Goal: Use online tool/utility: Utilize a website feature to perform a specific function

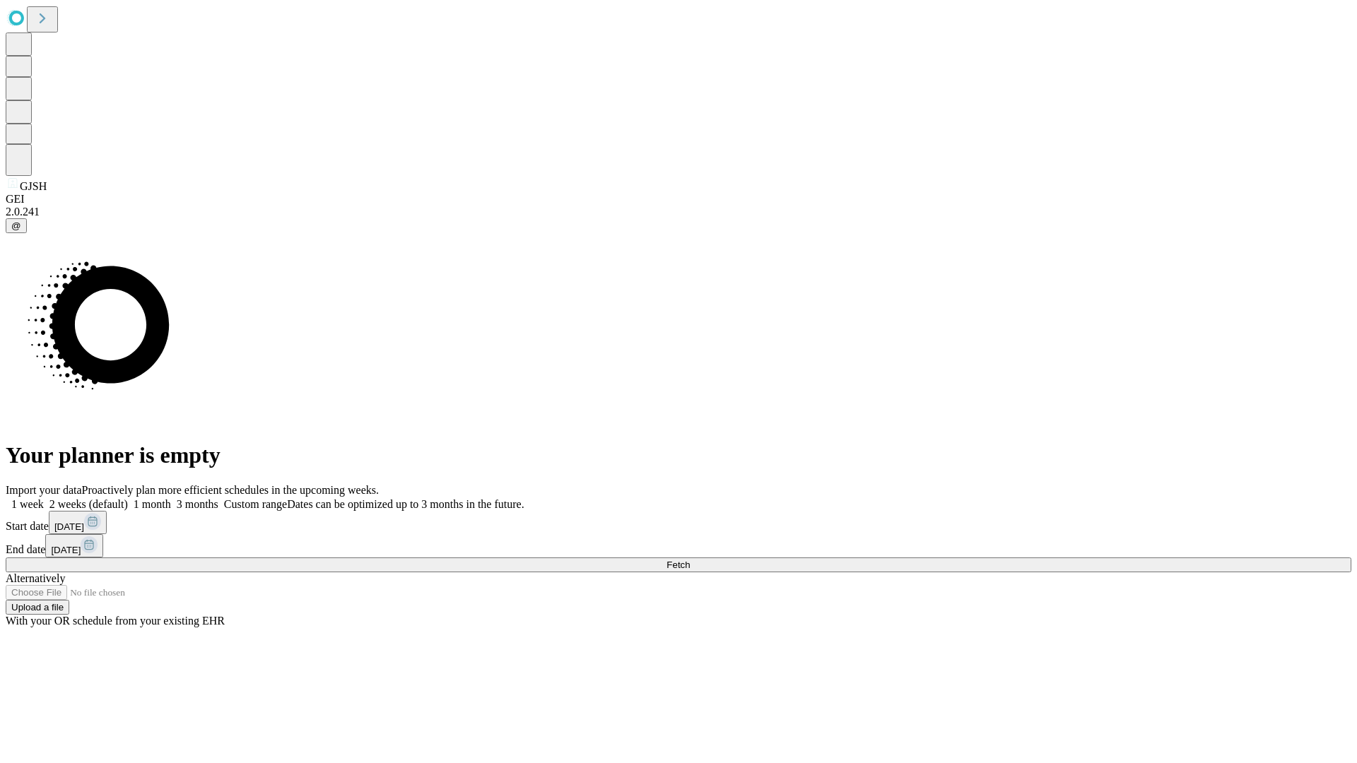
click at [690, 560] on span "Fetch" at bounding box center [677, 565] width 23 height 11
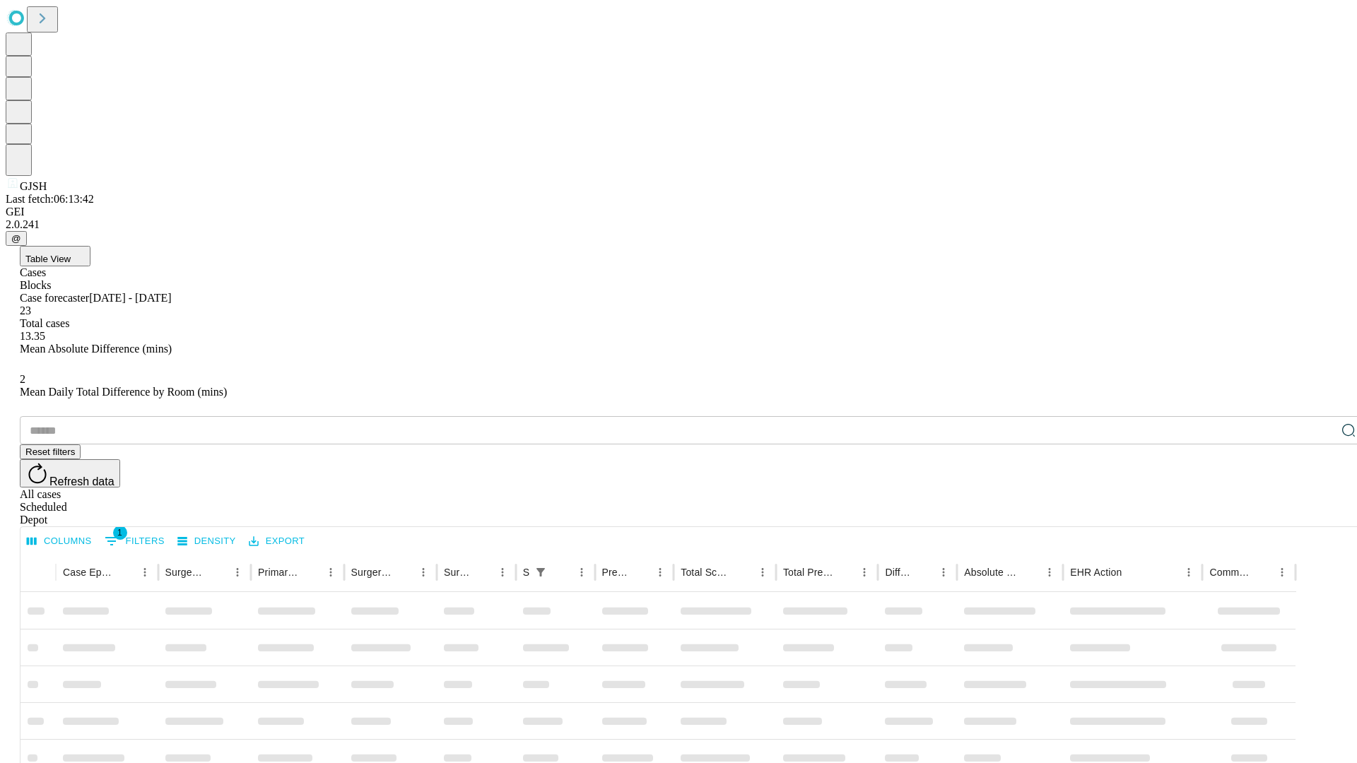
click at [71, 254] on span "Table View" at bounding box center [47, 259] width 45 height 11
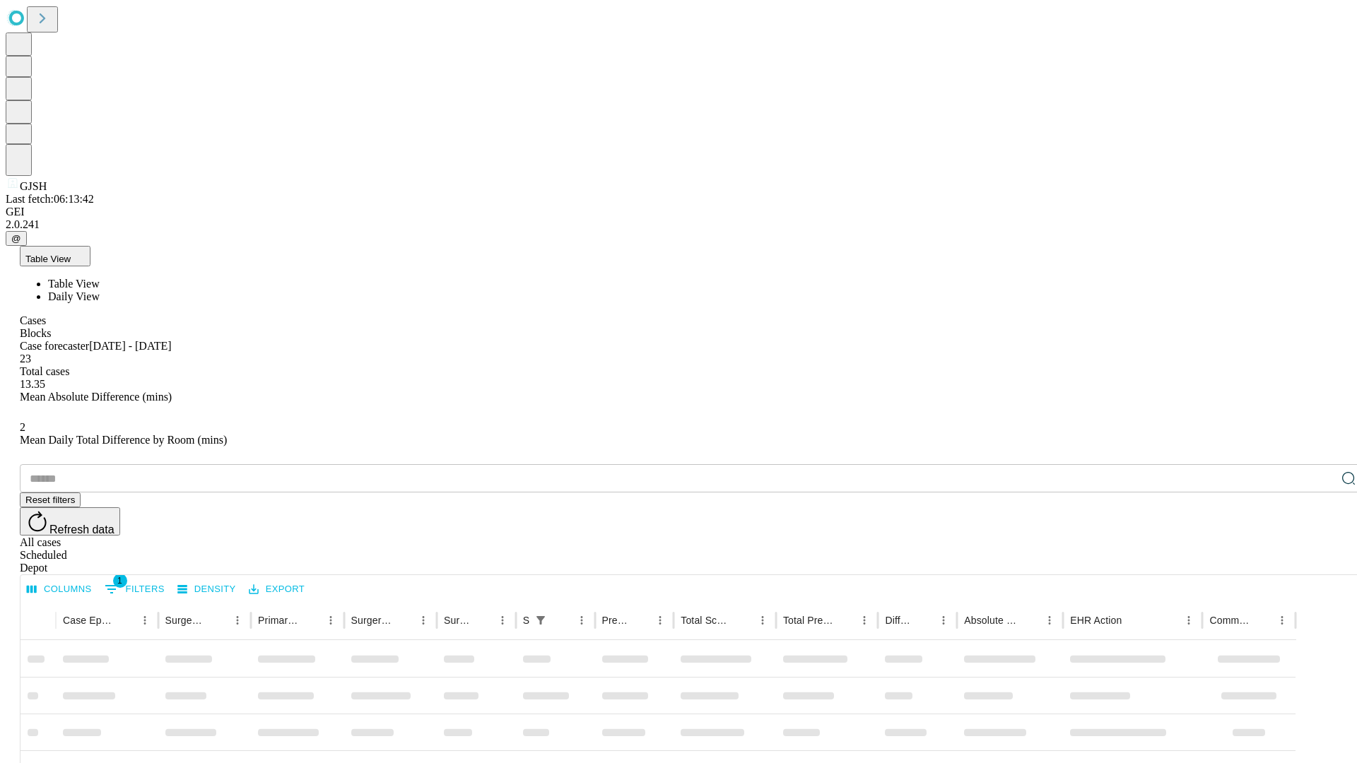
click at [100, 290] on span "Daily View" at bounding box center [74, 296] width 52 height 12
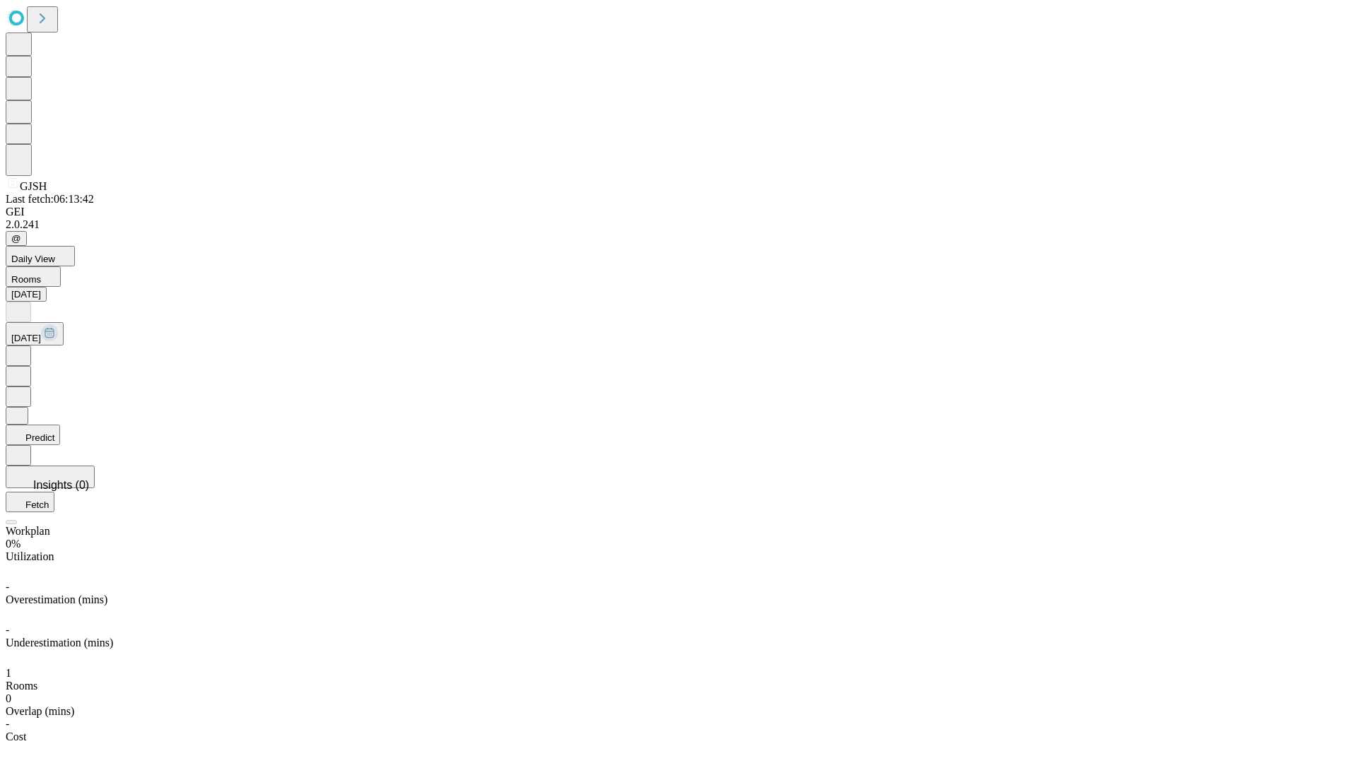
click at [60, 425] on button "Predict" at bounding box center [33, 435] width 54 height 20
